Goal: Obtain resource: Obtain resource

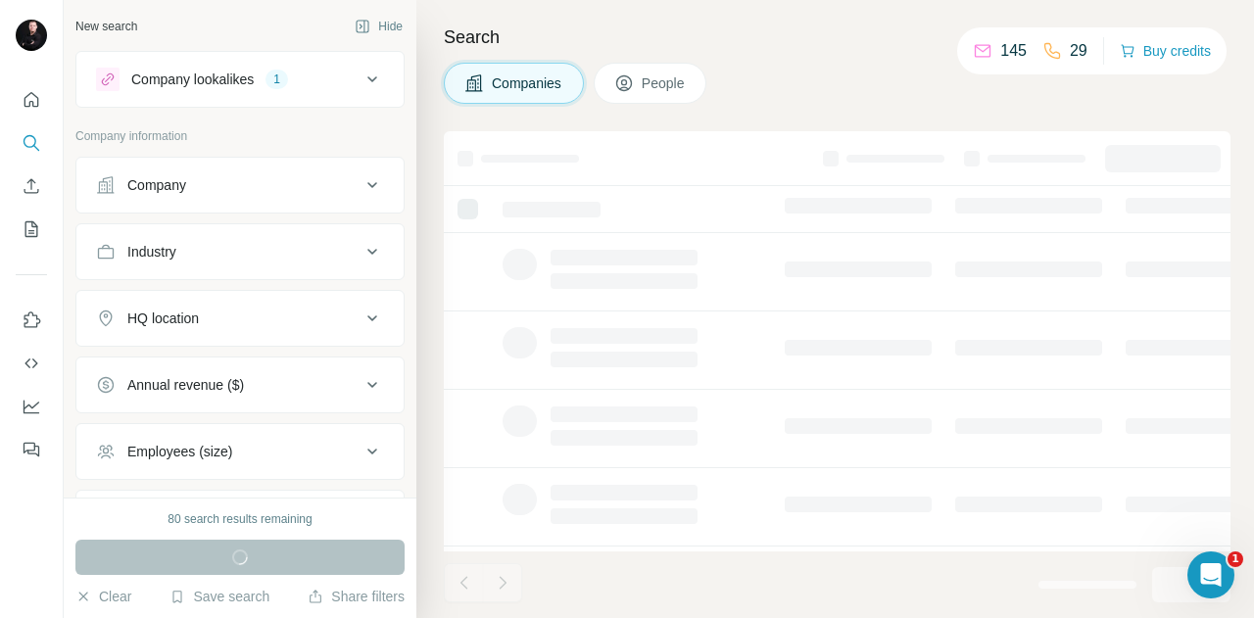
drag, startPoint x: 358, startPoint y: 181, endPoint x: 331, endPoint y: 181, distance: 27.4
click at [331, 181] on div "Company" at bounding box center [228, 185] width 264 height 20
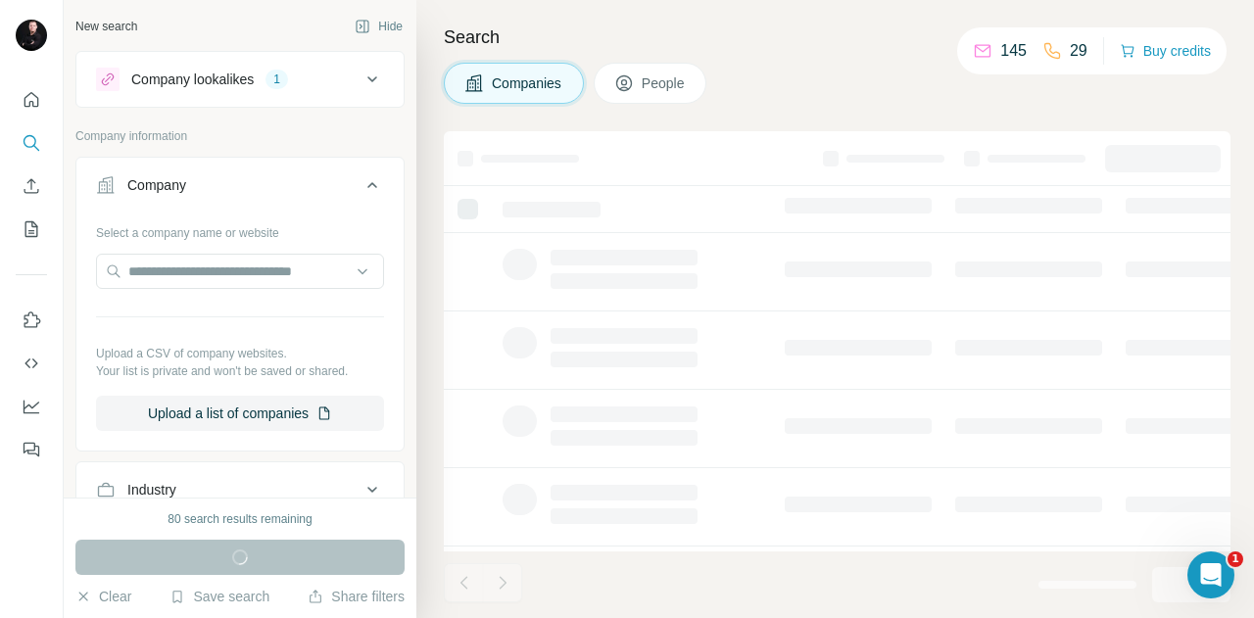
click at [331, 181] on div "Company" at bounding box center [228, 185] width 264 height 20
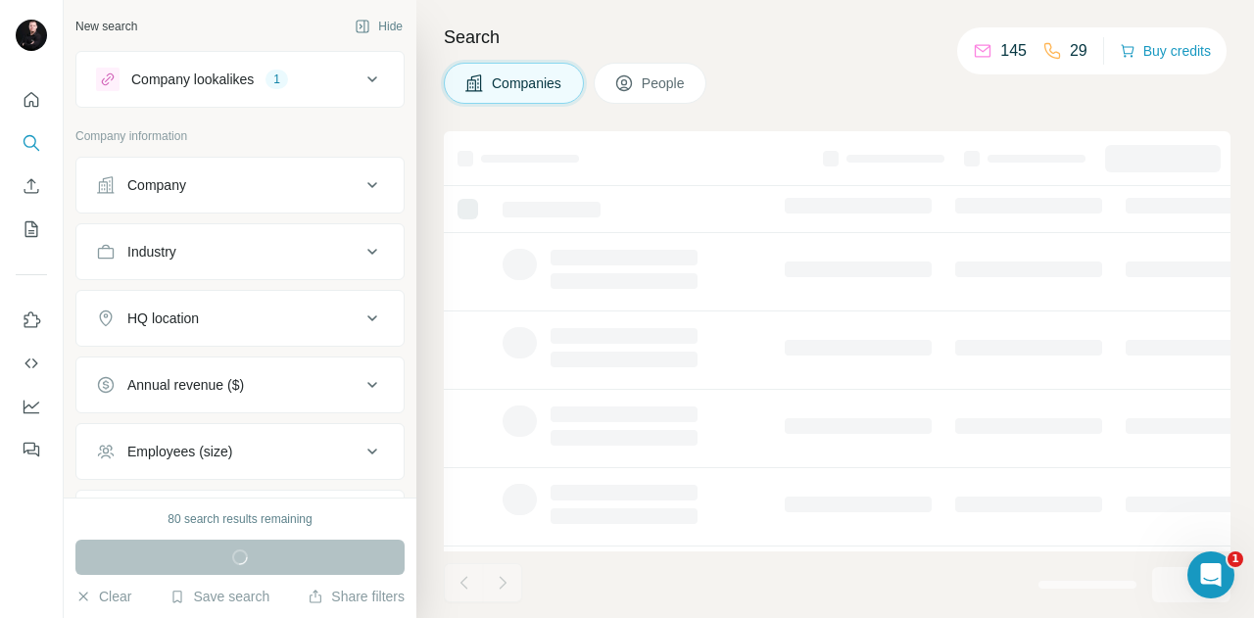
click at [360, 248] on icon at bounding box center [372, 252] width 24 height 24
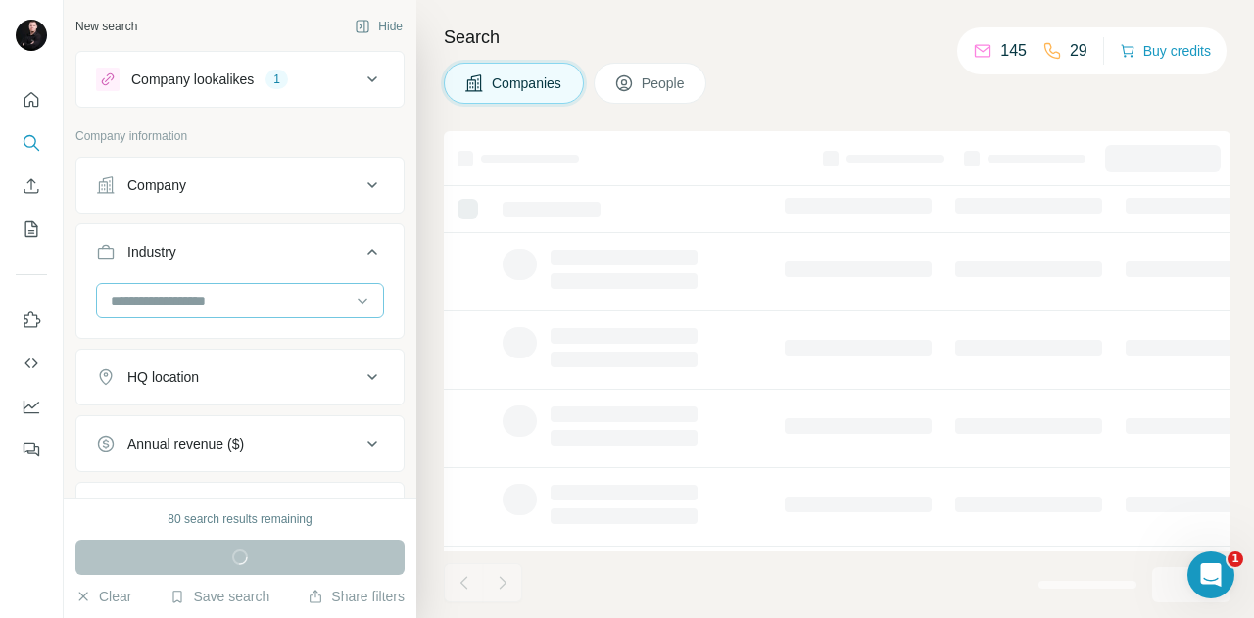
click at [299, 300] on input at bounding box center [230, 301] width 242 height 22
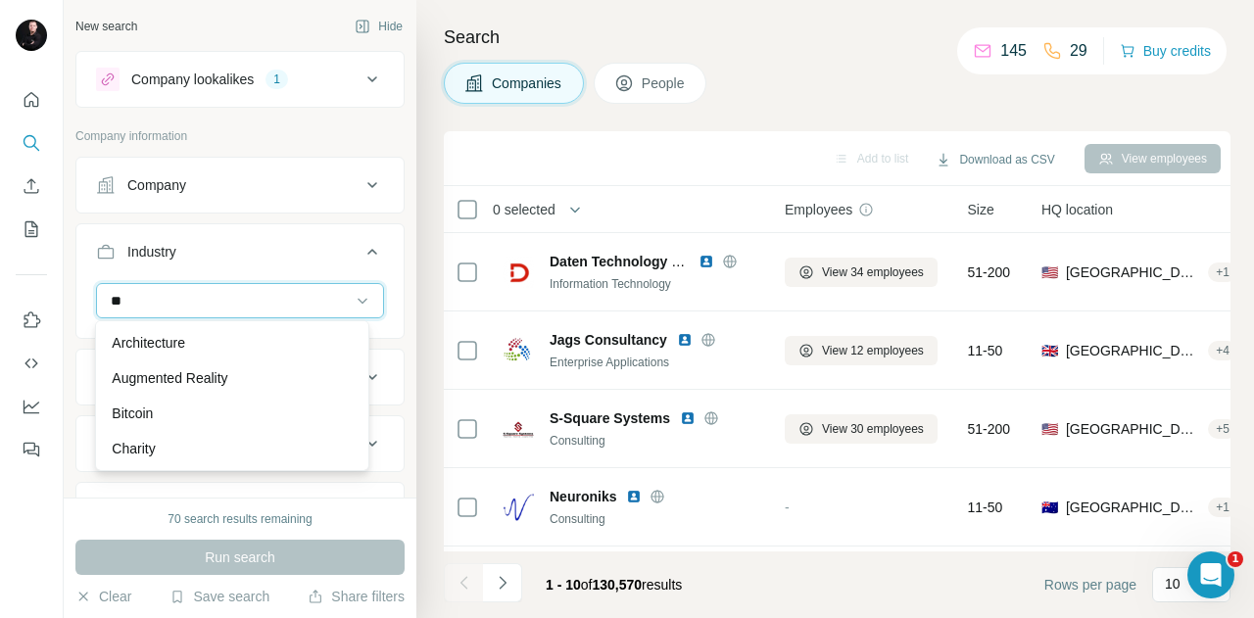
type input "*"
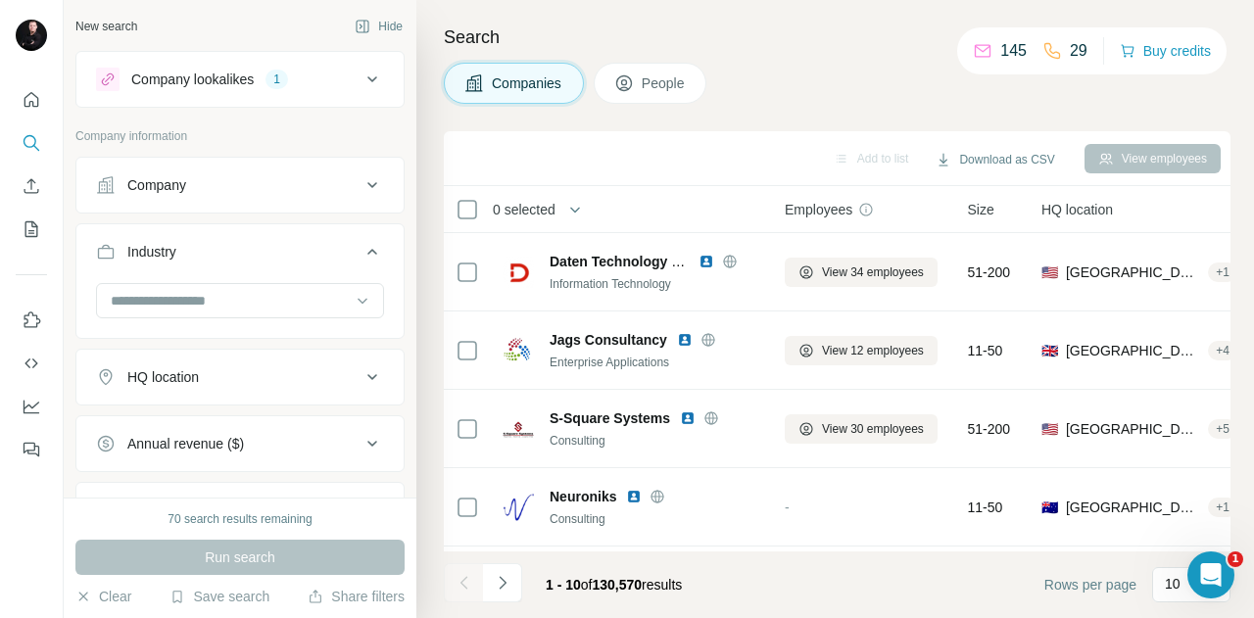
click at [366, 243] on icon at bounding box center [372, 252] width 24 height 24
click at [367, 316] on icon at bounding box center [372, 318] width 10 height 6
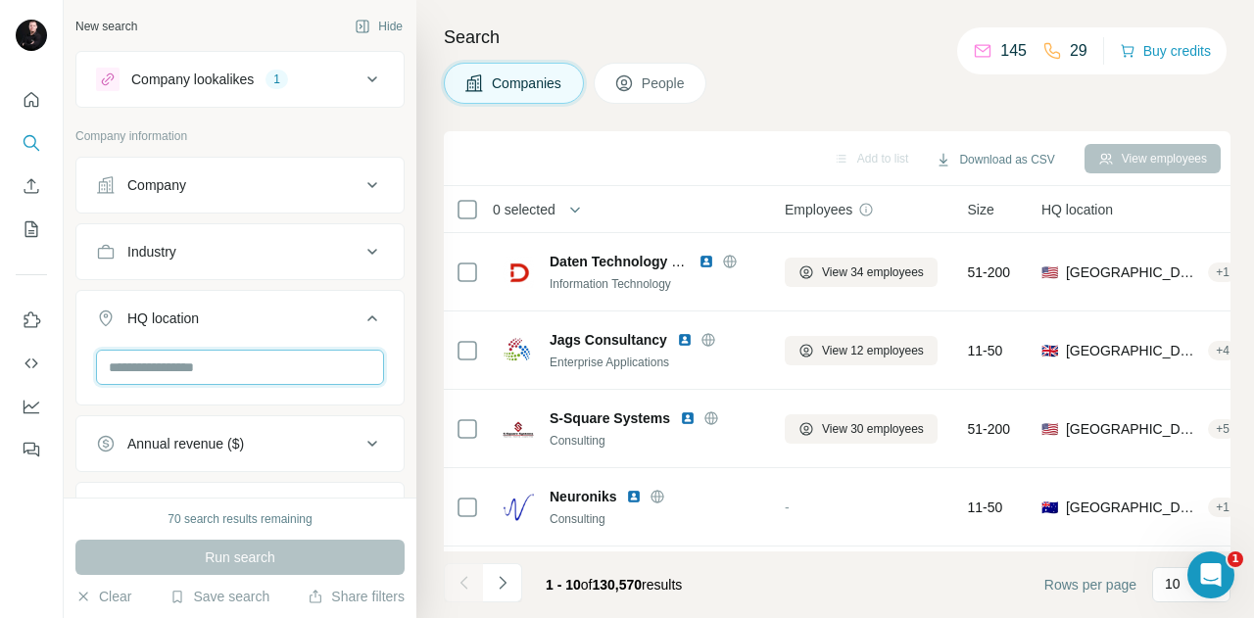
click at [299, 368] on input "text" at bounding box center [240, 367] width 288 height 35
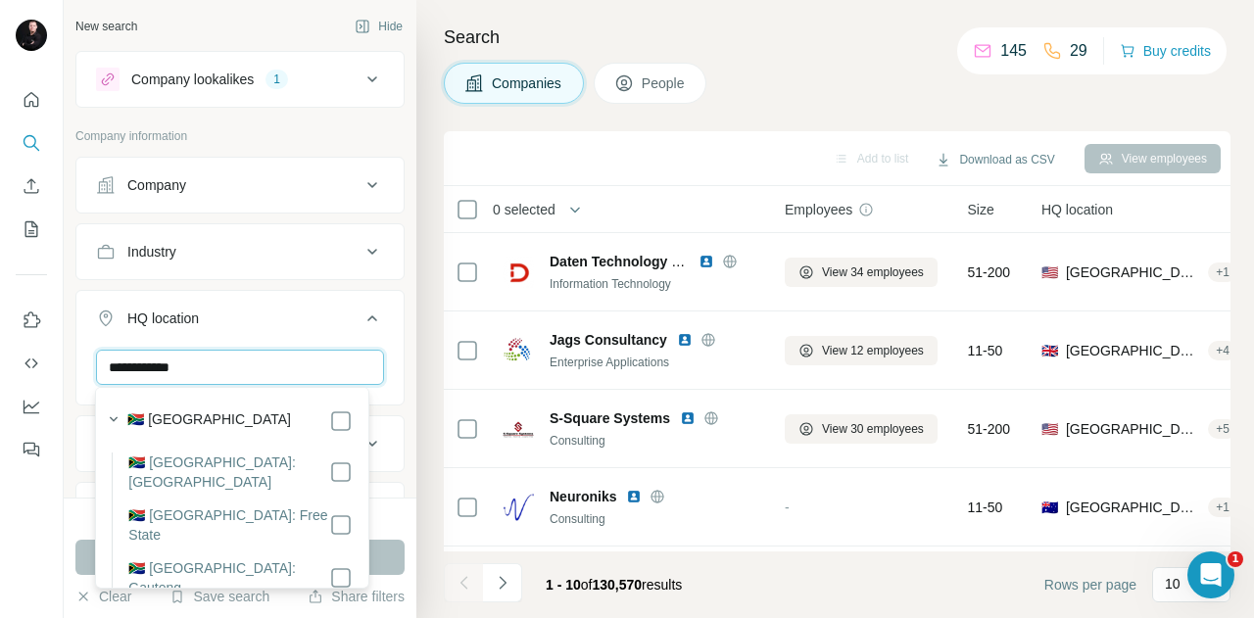
type input "**********"
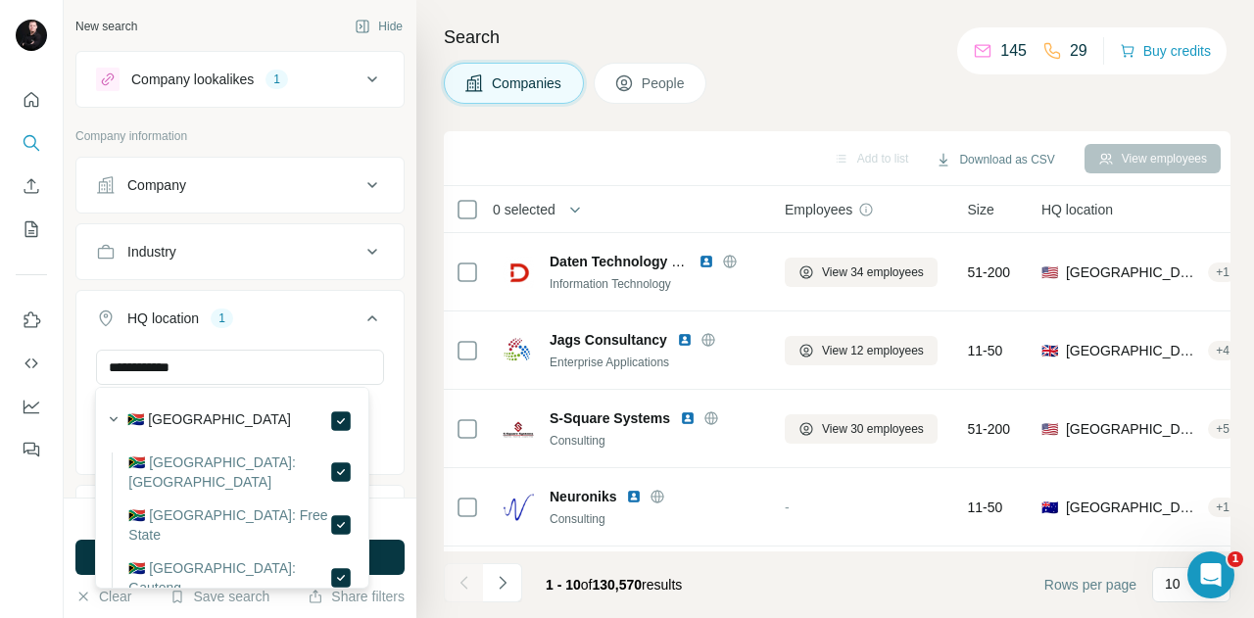
click at [395, 355] on div "**********" at bounding box center [240, 249] width 353 height 498
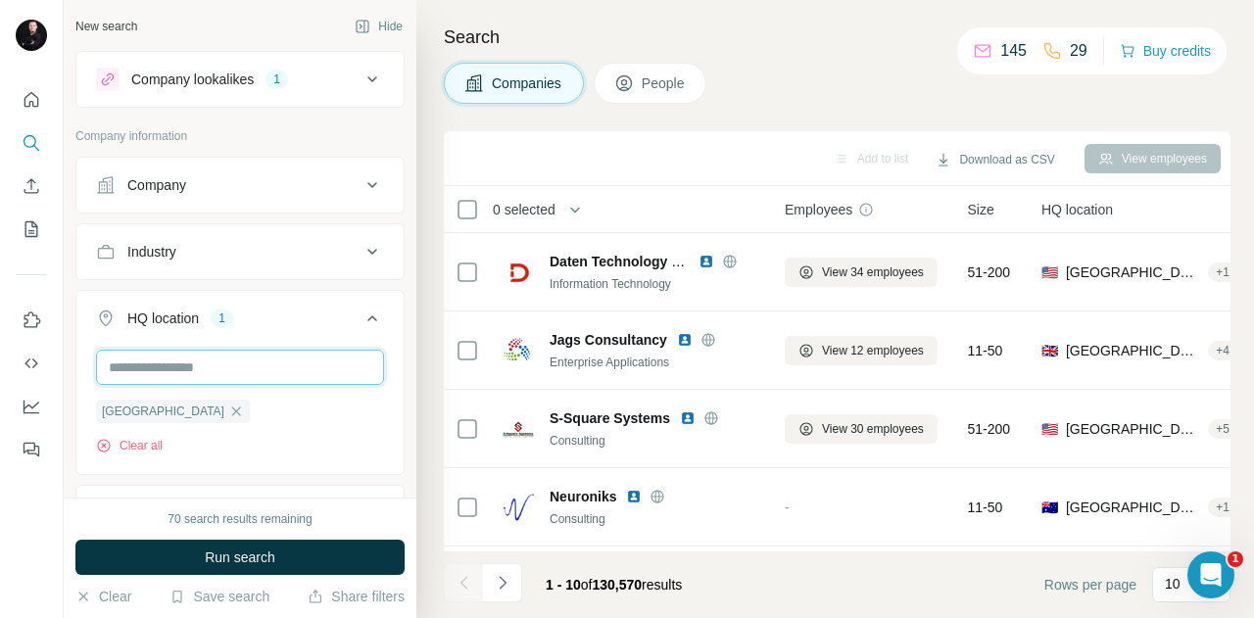
click at [334, 361] on input "text" at bounding box center [240, 367] width 288 height 35
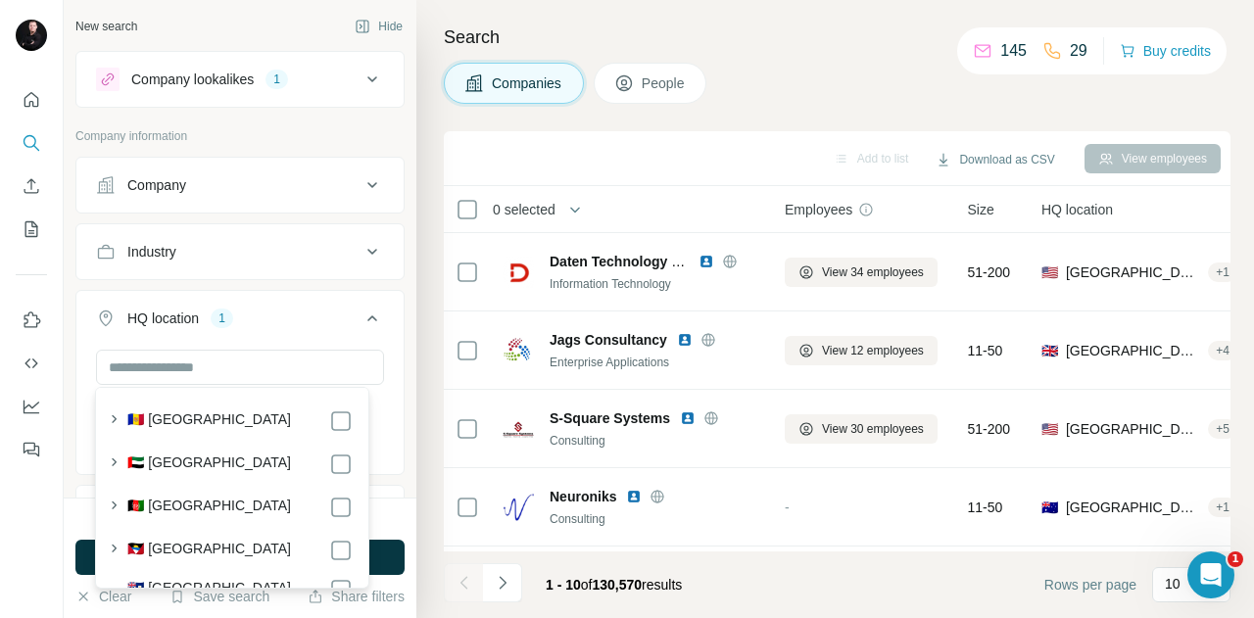
click at [367, 315] on icon at bounding box center [372, 318] width 10 height 6
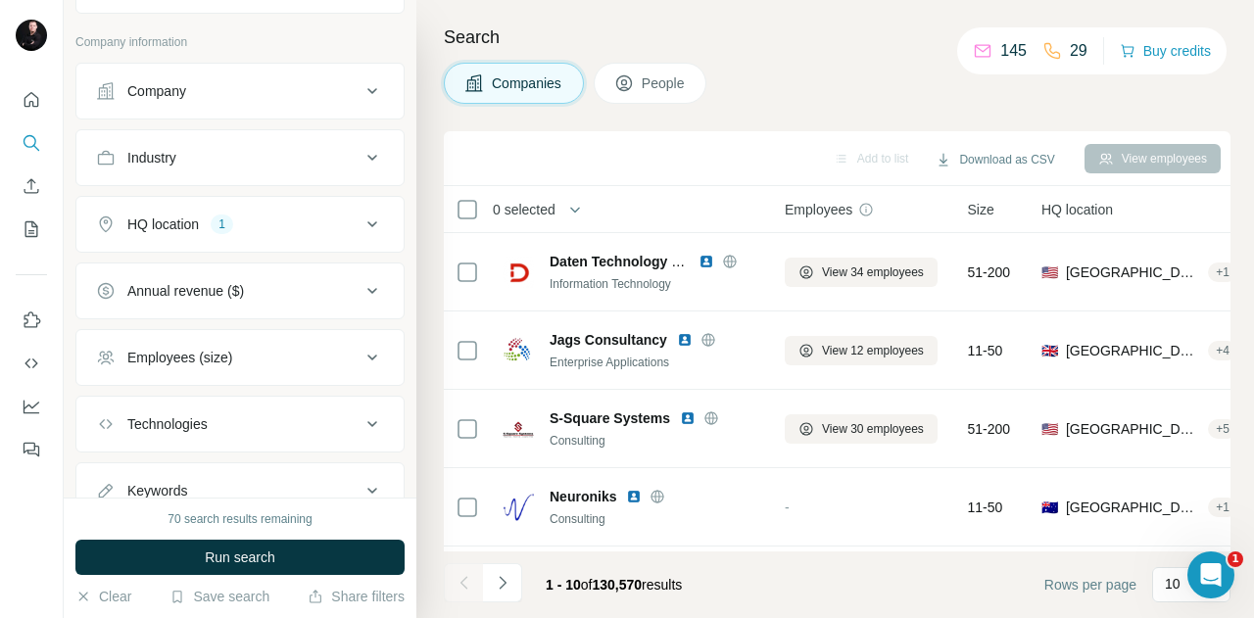
scroll to position [95, 0]
click at [367, 354] on icon at bounding box center [372, 357] width 10 height 6
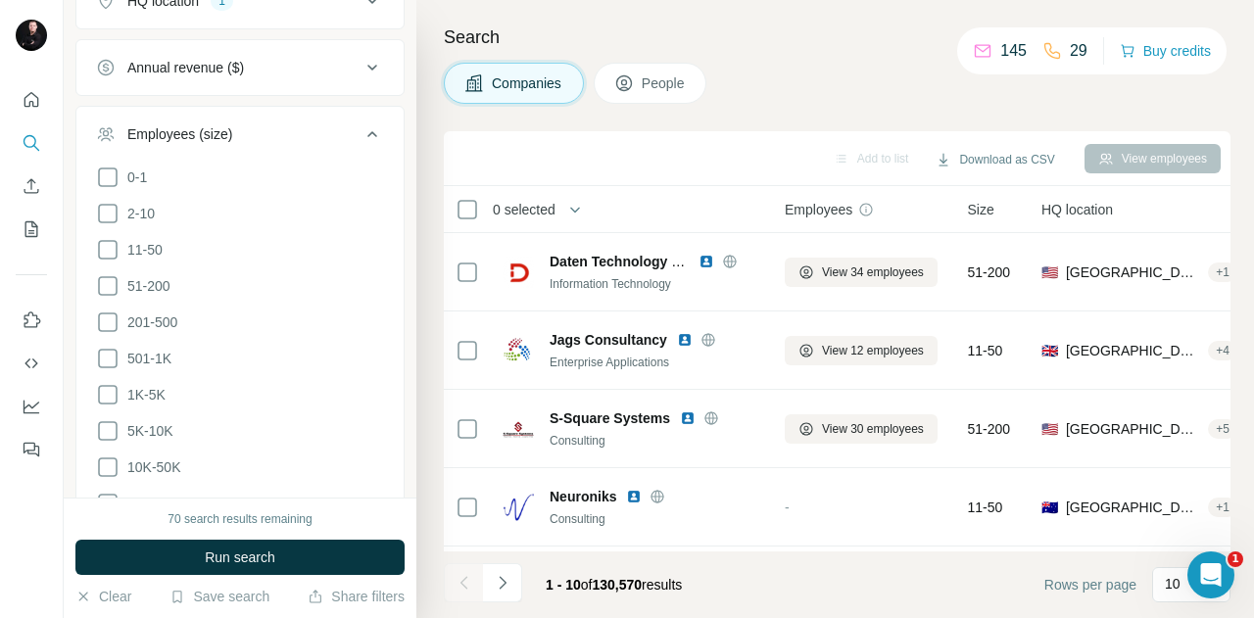
scroll to position [318, 0]
click at [108, 285] on icon at bounding box center [108, 285] width 24 height 24
click at [107, 318] on icon at bounding box center [108, 321] width 24 height 24
click at [106, 354] on icon at bounding box center [108, 358] width 24 height 24
click at [107, 391] on icon at bounding box center [108, 394] width 24 height 24
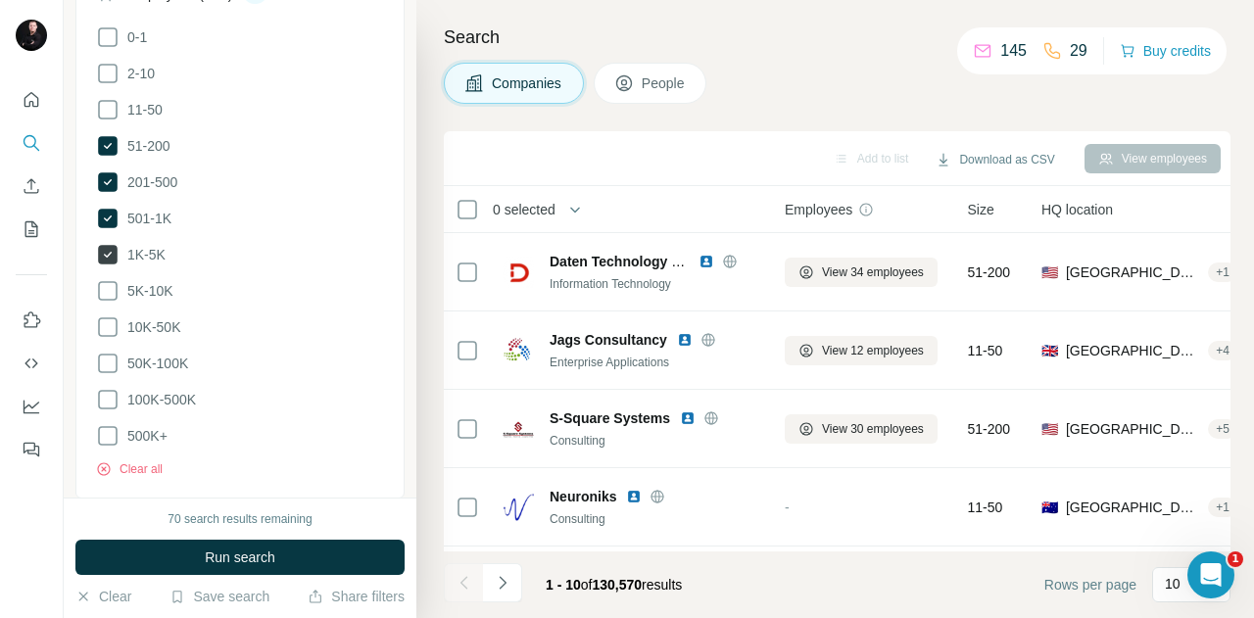
scroll to position [480, 0]
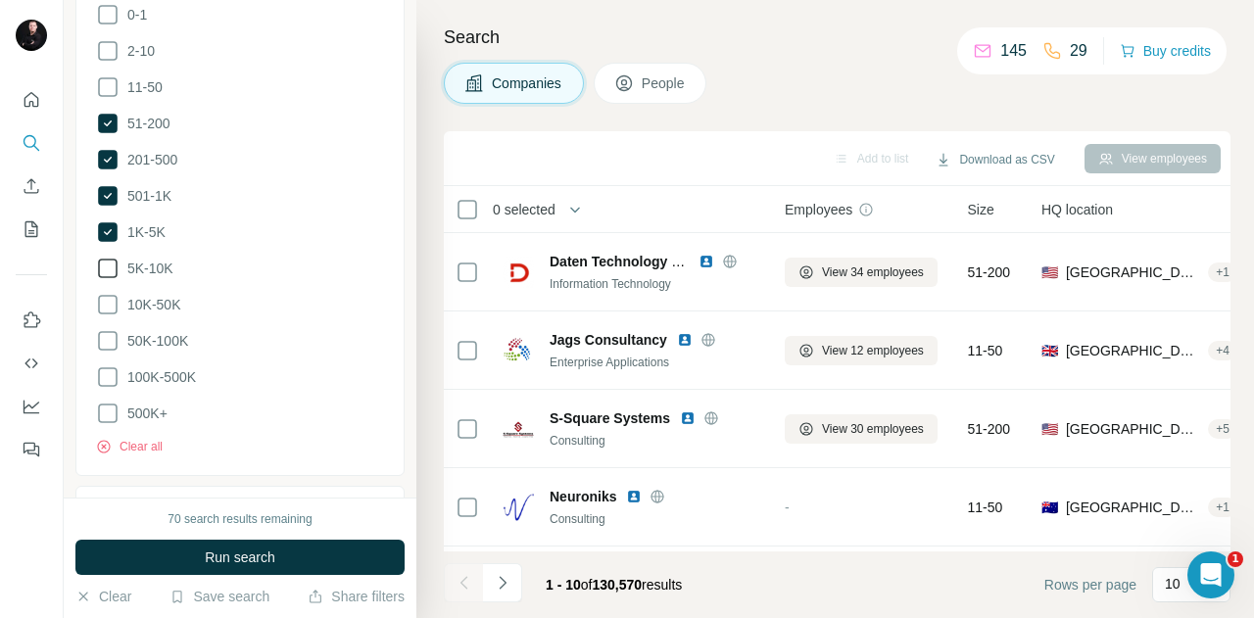
click at [112, 264] on icon at bounding box center [108, 269] width 24 height 24
click at [107, 303] on icon at bounding box center [108, 305] width 24 height 24
click at [107, 346] on icon at bounding box center [108, 341] width 24 height 24
click at [107, 379] on icon at bounding box center [108, 377] width 20 height 20
click at [107, 406] on icon at bounding box center [108, 414] width 24 height 24
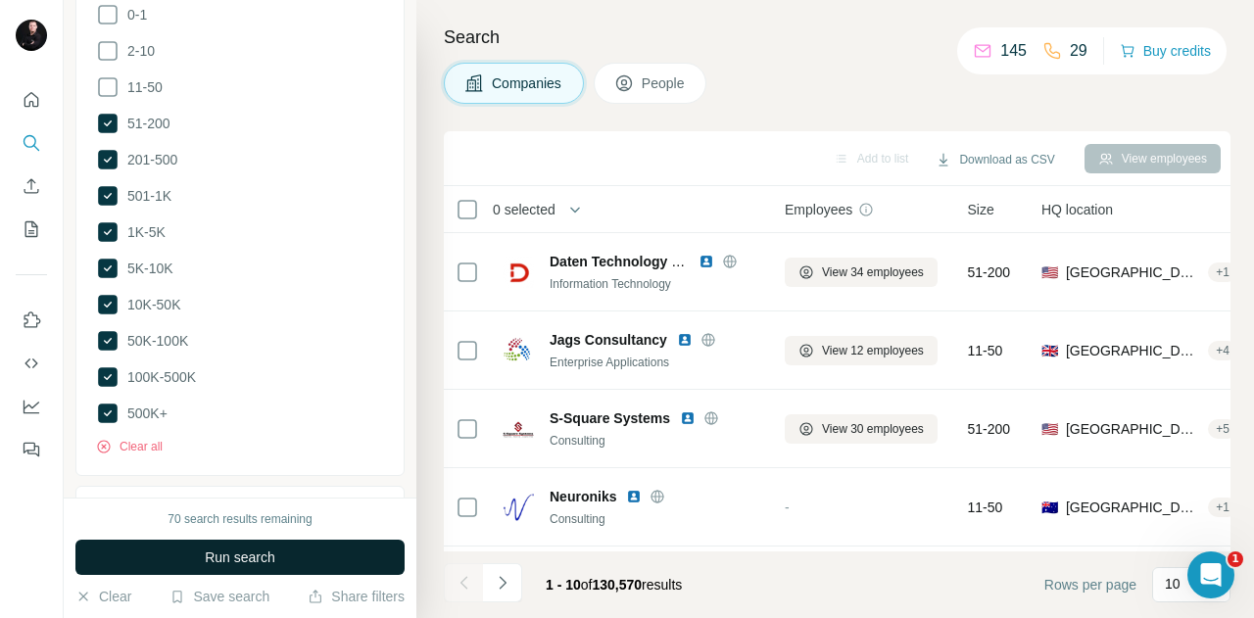
click at [251, 557] on span "Run search" at bounding box center [240, 557] width 71 height 20
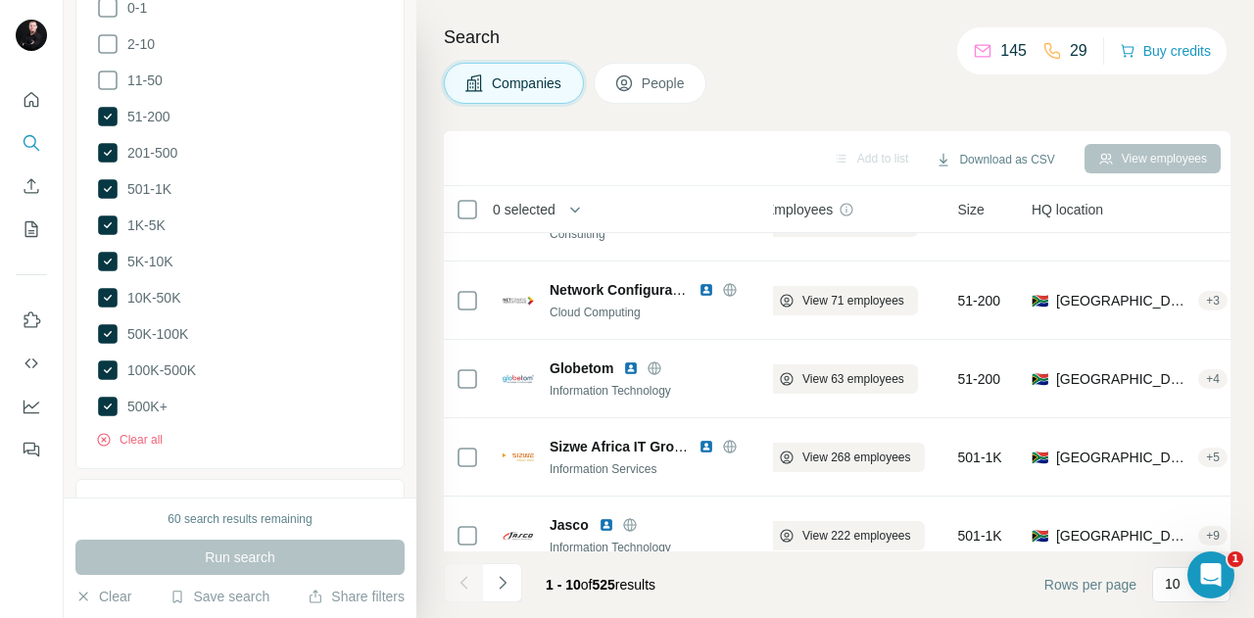
scroll to position [637, 0]
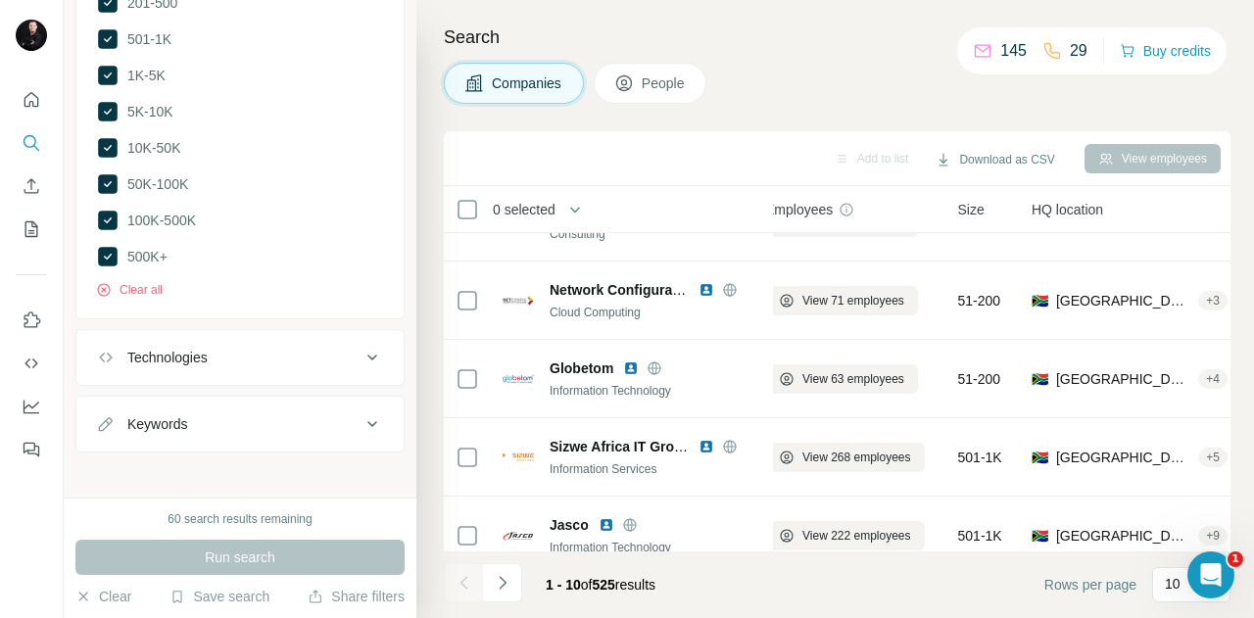
click at [364, 348] on icon at bounding box center [372, 358] width 24 height 24
click at [360, 346] on icon at bounding box center [372, 358] width 24 height 24
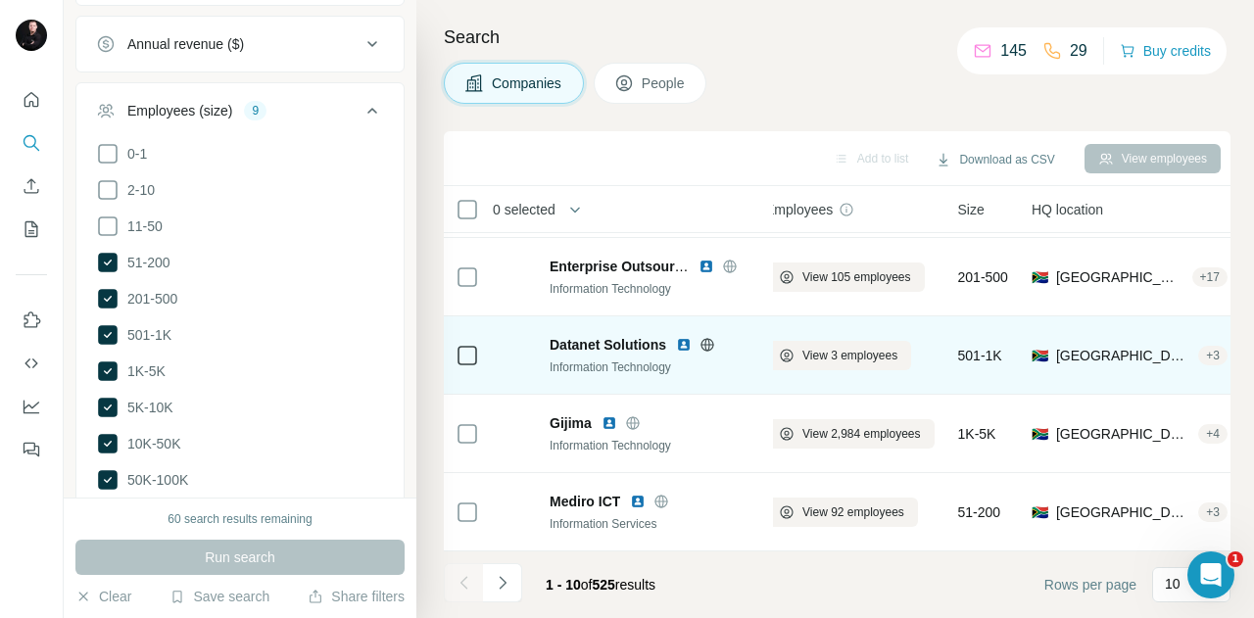
scroll to position [0, 20]
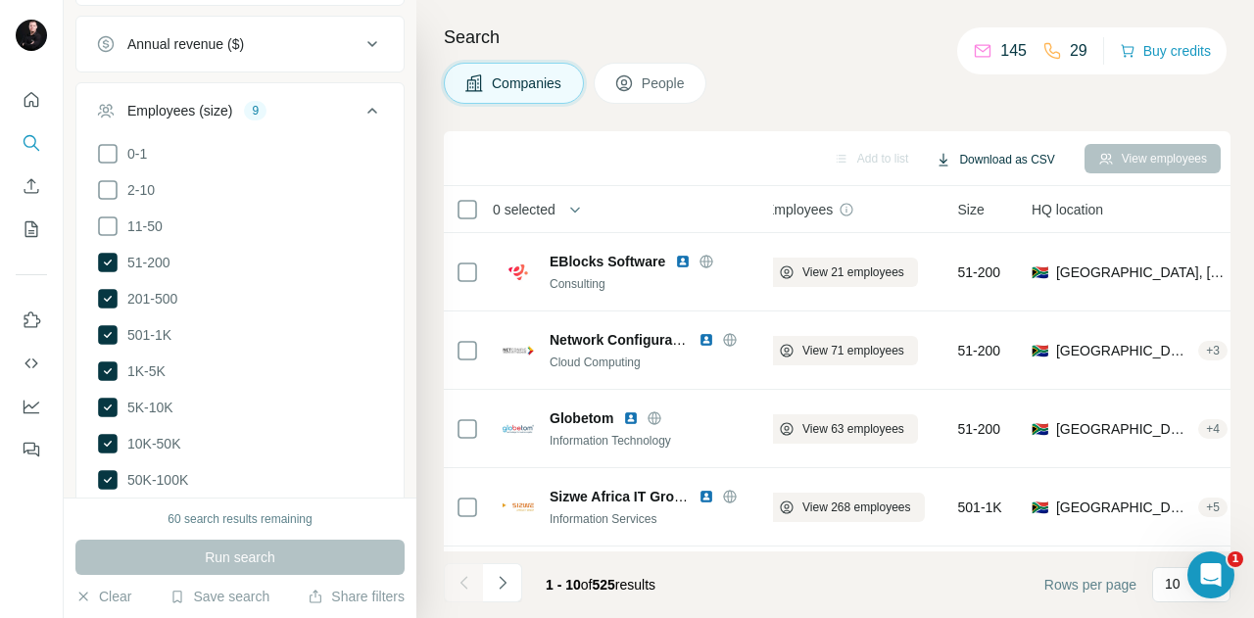
click at [998, 166] on button "Download as CSV" at bounding box center [995, 159] width 146 height 29
click at [938, 97] on div "Companies People" at bounding box center [837, 83] width 786 height 41
click at [542, 209] on span "0 selected" at bounding box center [524, 210] width 63 height 20
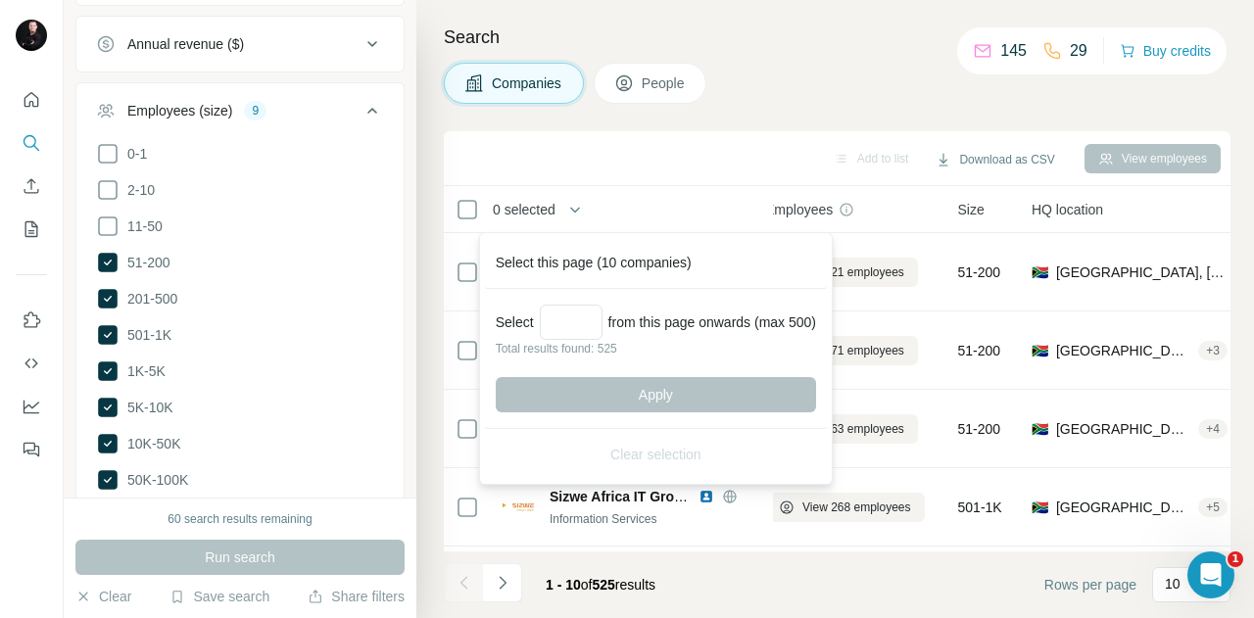
click at [611, 171] on div "Add to list Download as CSV View employees" at bounding box center [836, 158] width 767 height 34
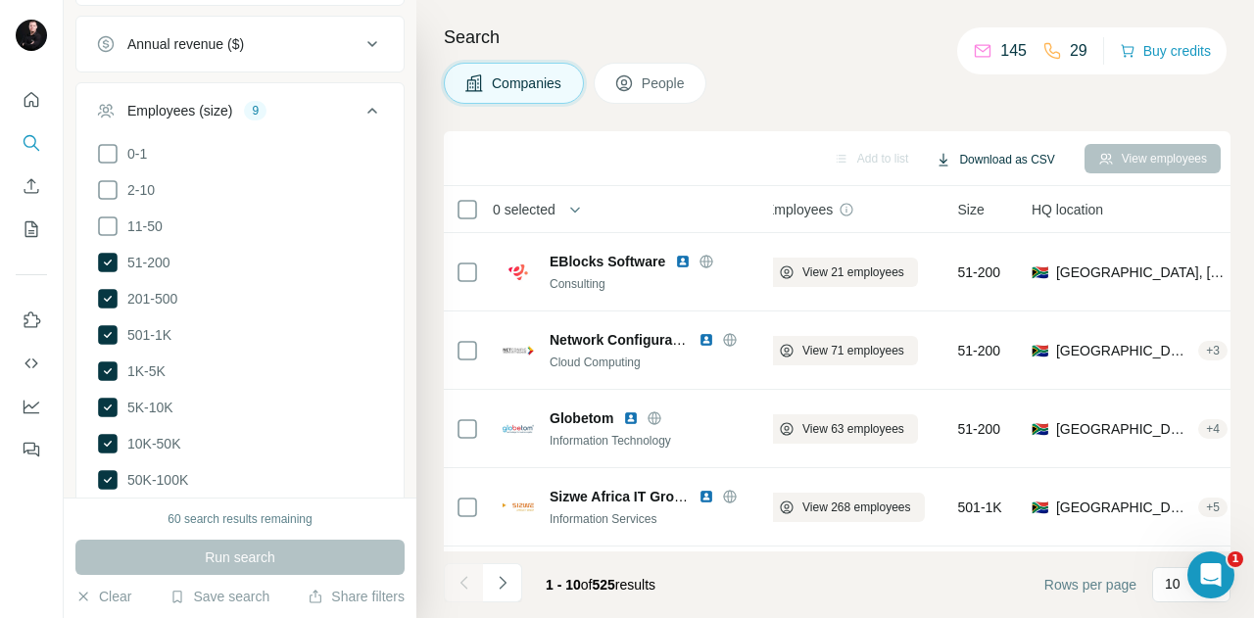
click at [1025, 152] on button "Download as CSV" at bounding box center [995, 159] width 146 height 29
click at [1030, 239] on div "Only current page (10) All viewed companies (10)" at bounding box center [1007, 217] width 193 height 80
click at [1183, 587] on div "10" at bounding box center [1188, 584] width 49 height 20
click at [1192, 446] on div "60" at bounding box center [1191, 435] width 69 height 35
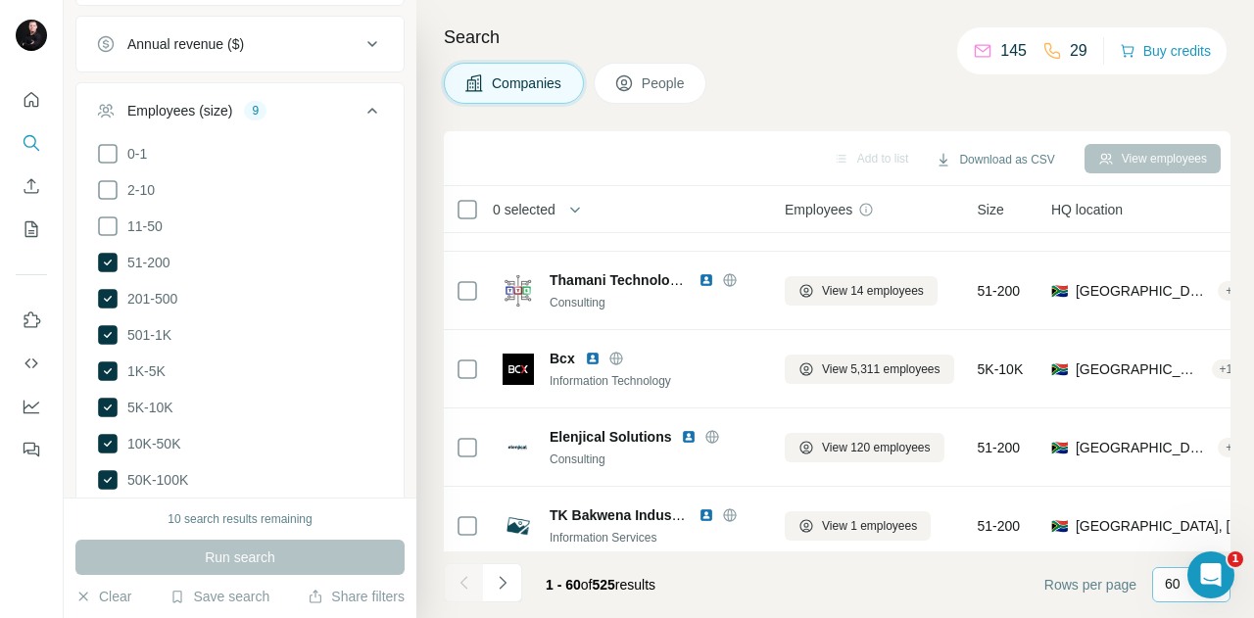
scroll to position [566, 0]
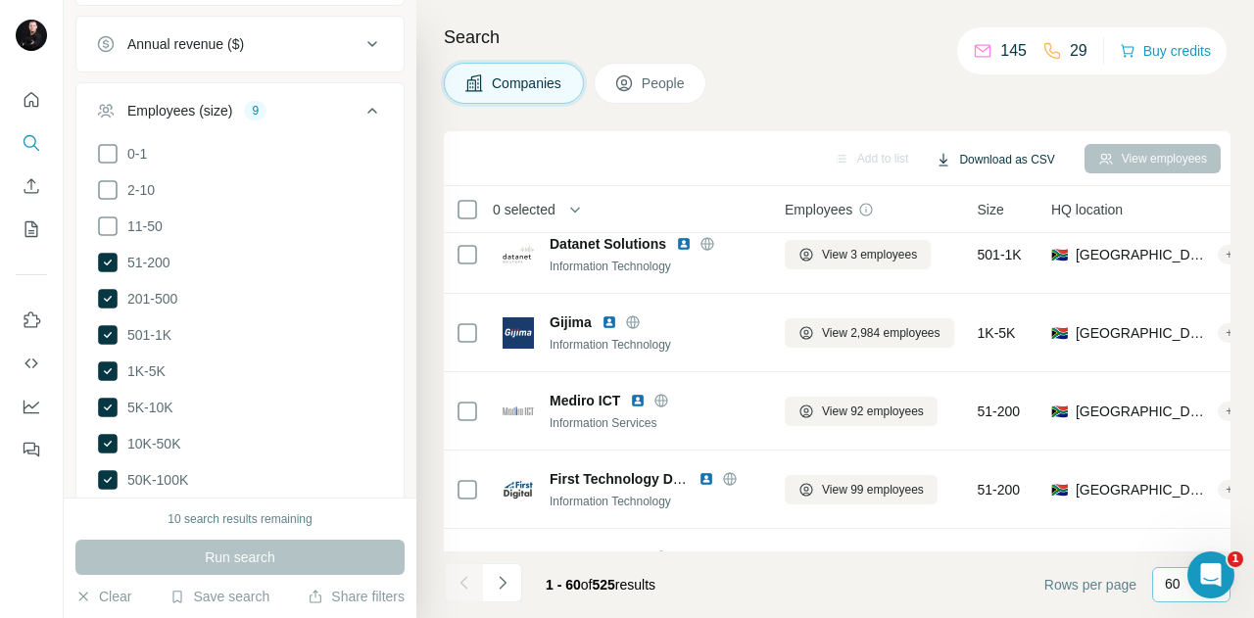
click at [1010, 160] on button "Download as CSV" at bounding box center [995, 159] width 146 height 29
click at [956, 84] on div "Companies People" at bounding box center [837, 83] width 786 height 41
drag, startPoint x: 225, startPoint y: 593, endPoint x: 209, endPoint y: 596, distance: 17.1
click at [209, 596] on button "Save search" at bounding box center [219, 597] width 100 height 20
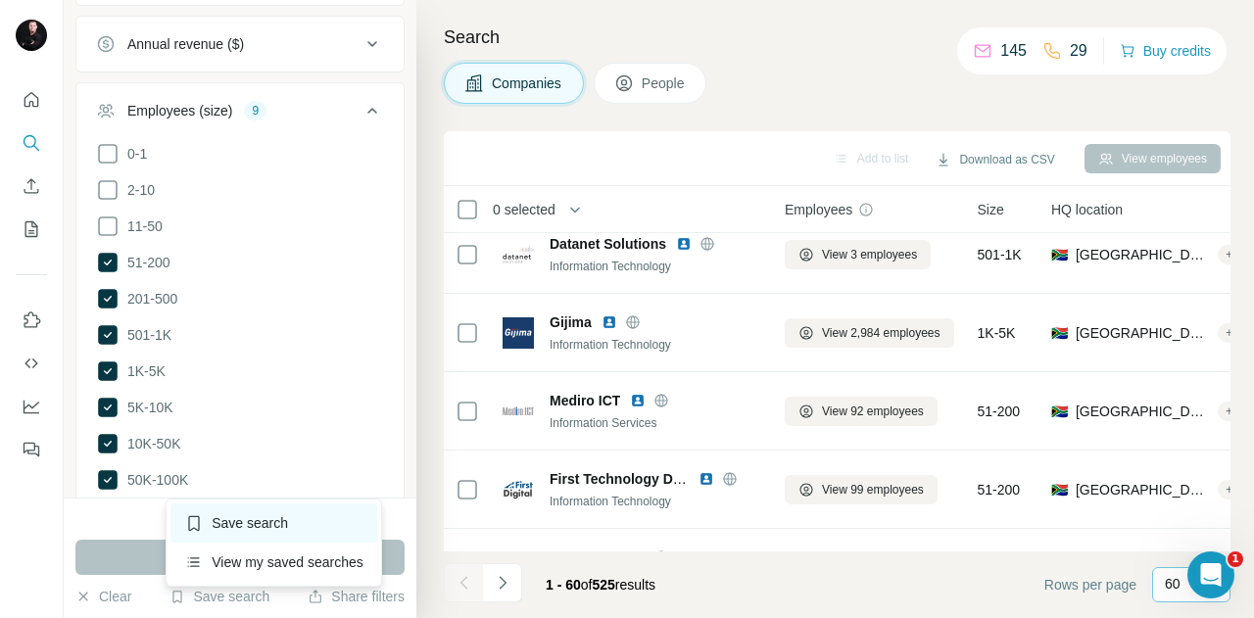
click at [261, 526] on div "Save search" at bounding box center [273, 522] width 207 height 39
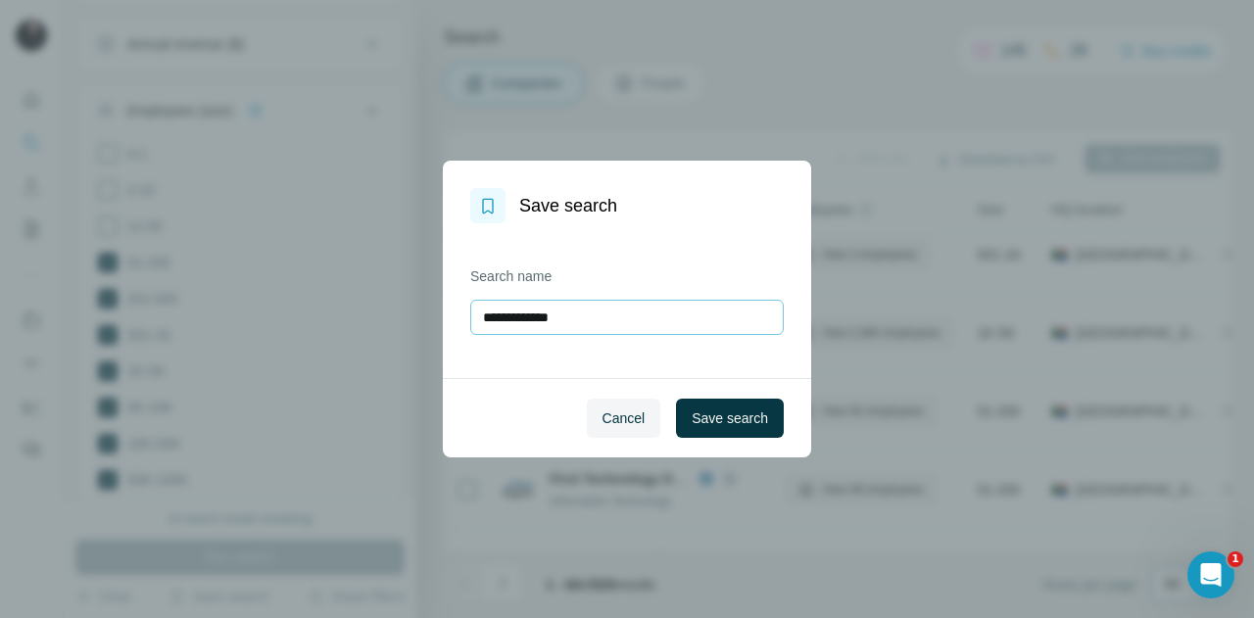
click at [585, 316] on input "**********" at bounding box center [626, 317] width 313 height 35
type input "**********"
click at [707, 430] on button "Save search" at bounding box center [730, 418] width 108 height 39
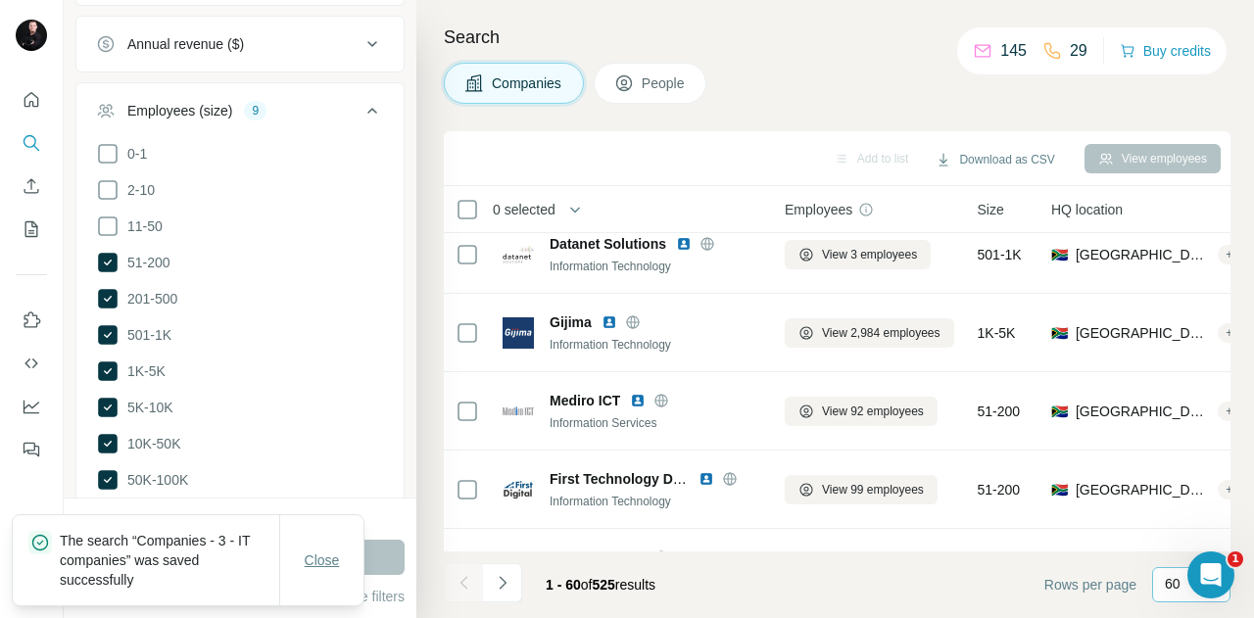
click at [317, 556] on span "Close" at bounding box center [322, 560] width 35 height 20
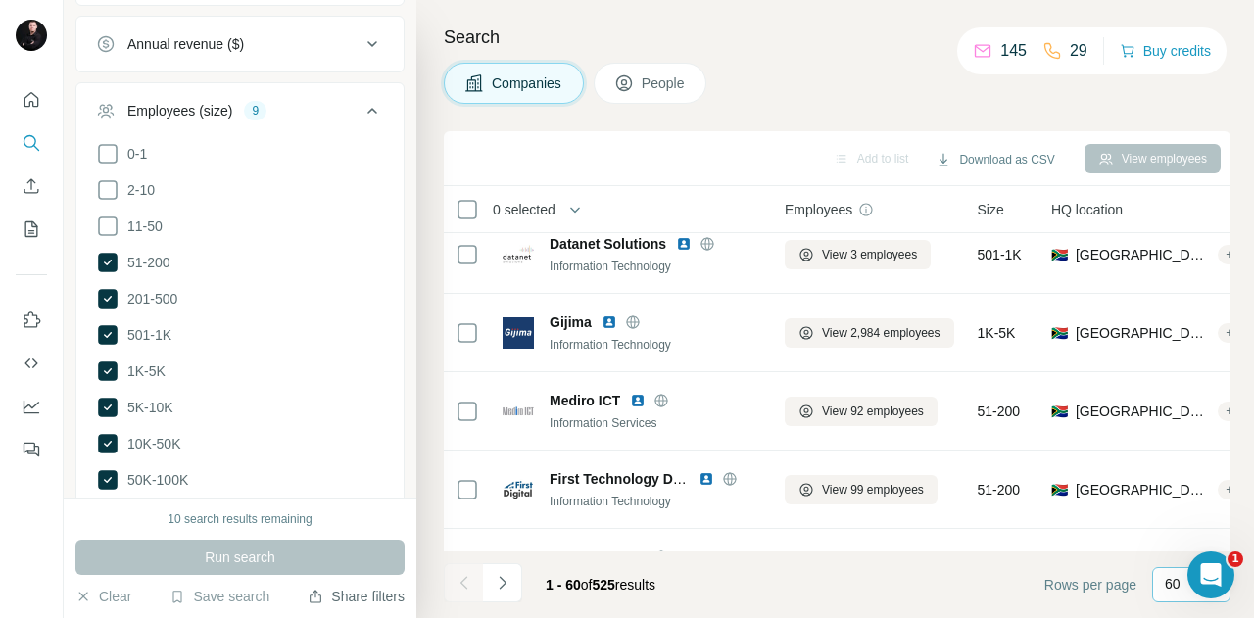
click at [350, 597] on button "Share filters" at bounding box center [356, 597] width 97 height 20
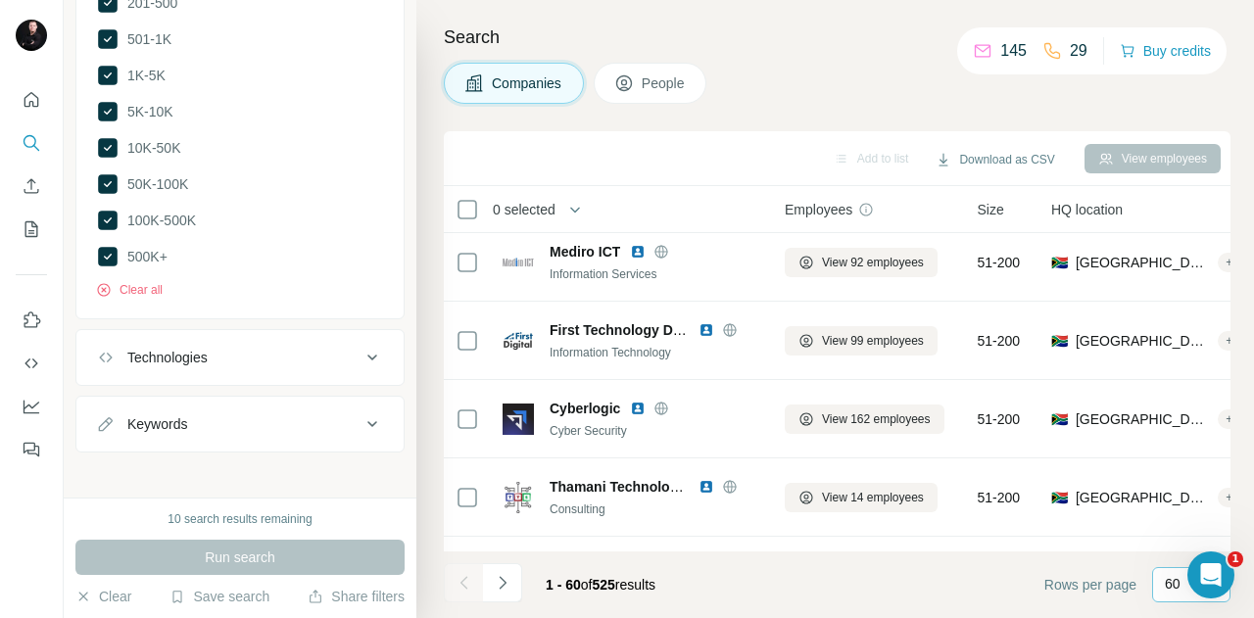
scroll to position [0, 0]
